Goal: Task Accomplishment & Management: Use online tool/utility

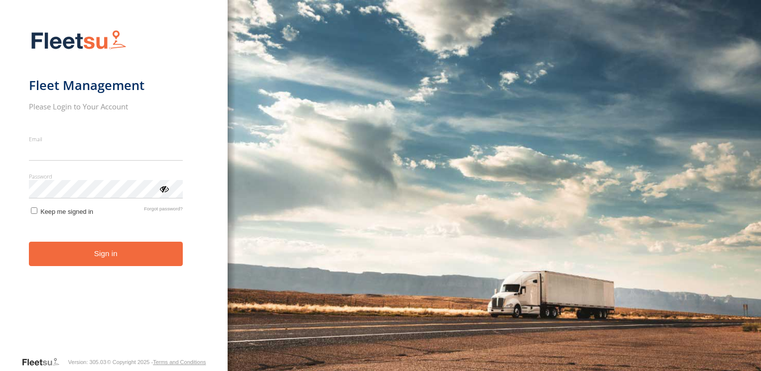
type input "**********"
click at [88, 270] on form "**********" at bounding box center [114, 190] width 170 height 333
click at [96, 262] on button "Sign in" at bounding box center [106, 254] width 154 height 24
